Goal: Check status: Check status

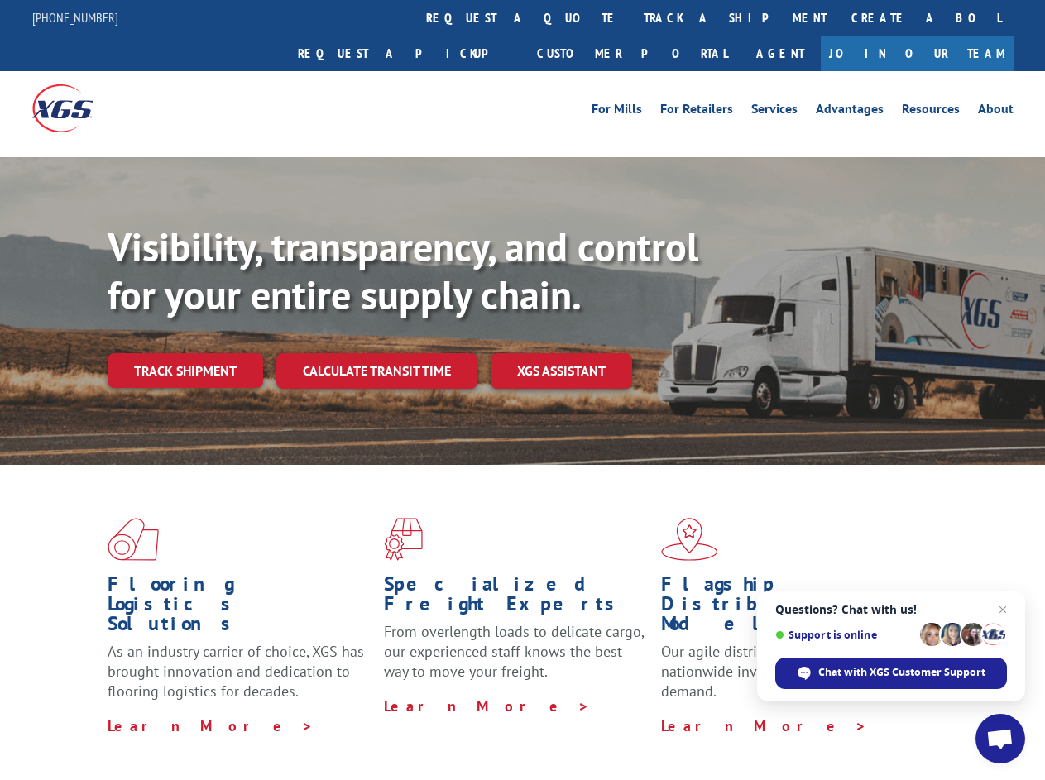
click at [522, 390] on div "Visibility, transparency, and control for your entire supply chain. Track shipm…" at bounding box center [577, 338] width 938 height 231
click at [631, 17] on link "track a shipment" at bounding box center [735, 18] width 208 height 36
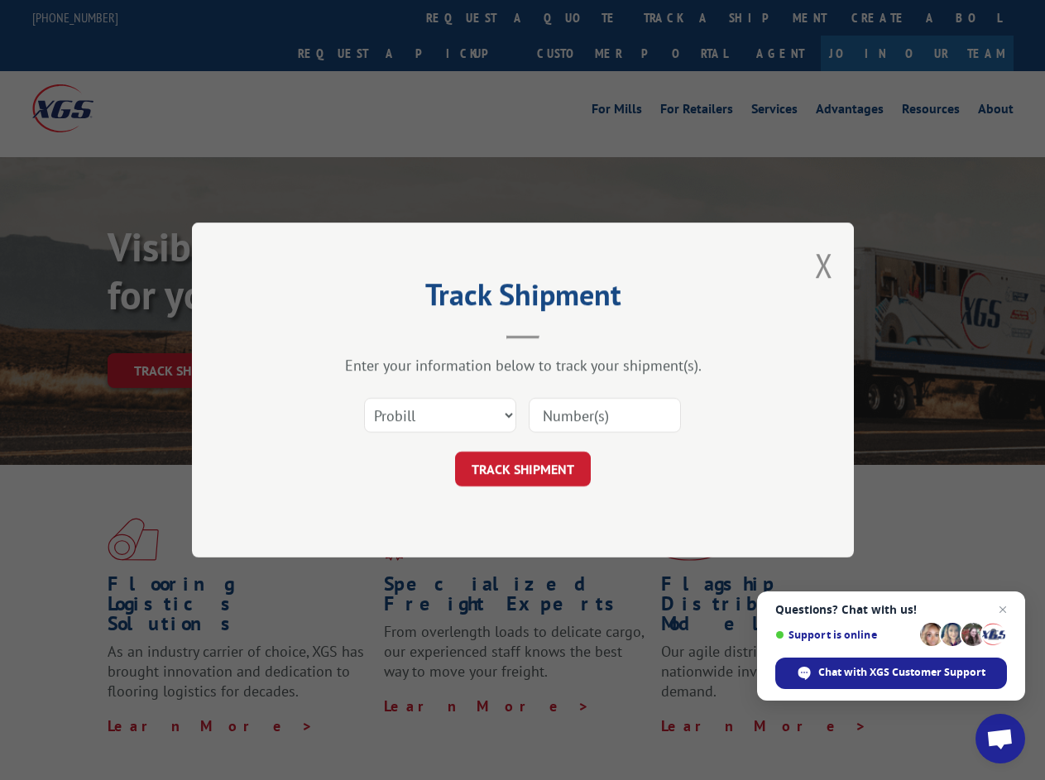
click at [578, 17] on div "Track Shipment Enter your information below to track your shipment(s). Select c…" at bounding box center [522, 390] width 1045 height 780
click at [681, 17] on div "Track Shipment Enter your information below to track your shipment(s). Select c…" at bounding box center [522, 390] width 1045 height 780
click at [185, 334] on div "Track Shipment Enter your information below to track your shipment(s). Select c…" at bounding box center [522, 390] width 1045 height 780
click at [376, 334] on header "Track Shipment" at bounding box center [523, 311] width 496 height 56
click at [562, 334] on header "Track Shipment" at bounding box center [523, 311] width 496 height 56
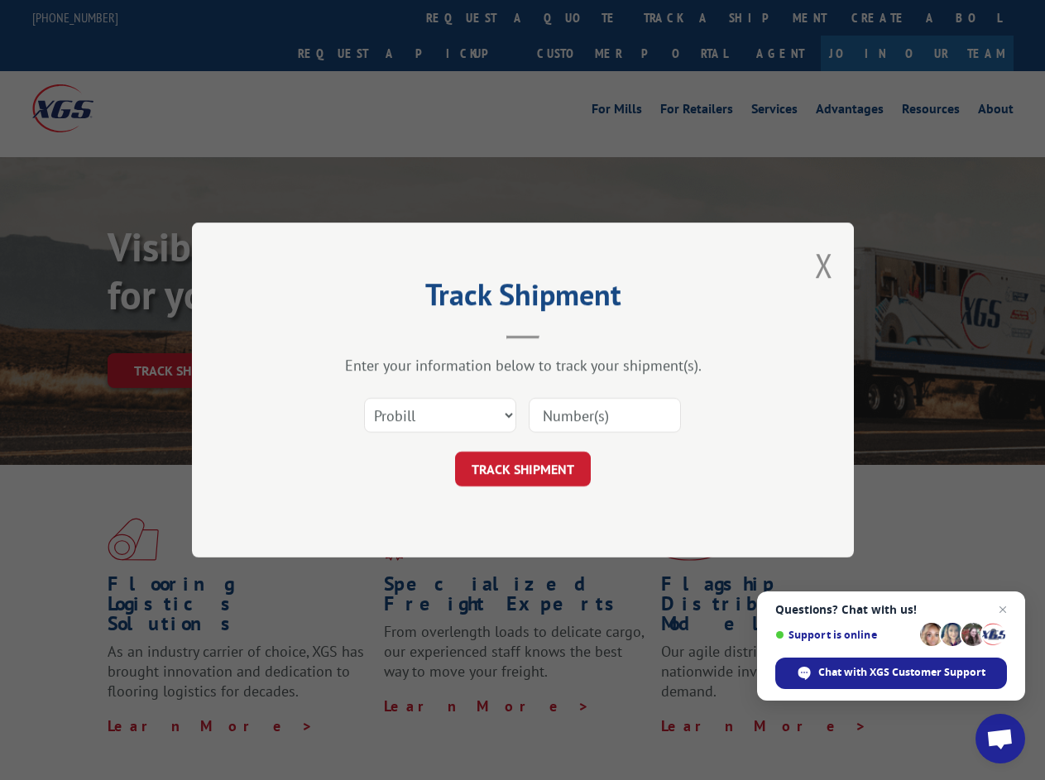
click at [1000, 739] on span "Open chat" at bounding box center [999, 740] width 27 height 23
